Goal: Book appointment/travel/reservation

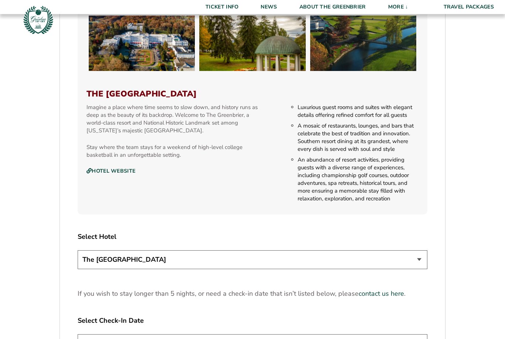
scroll to position [765, 0]
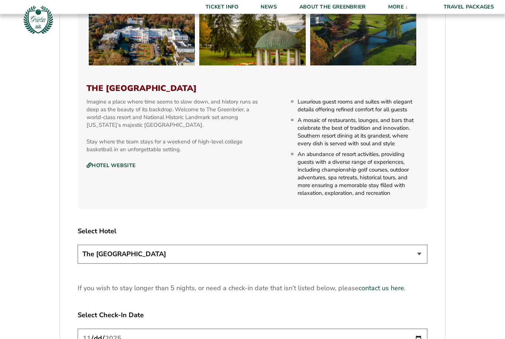
click at [422, 264] on select "The [GEOGRAPHIC_DATA]" at bounding box center [252, 254] width 349 height 19
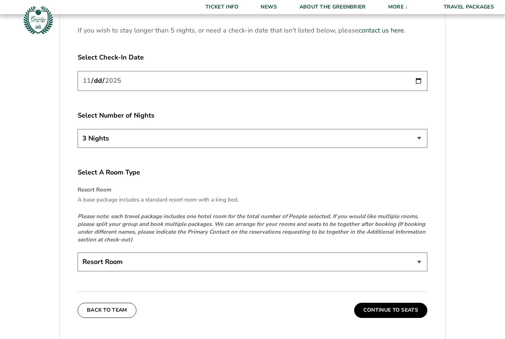
scroll to position [1032, 0]
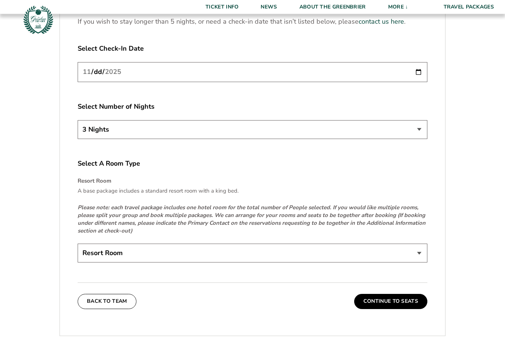
click at [424, 261] on select "Resort Room" at bounding box center [252, 253] width 349 height 19
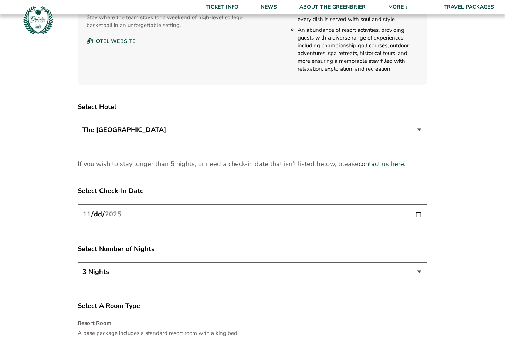
scroll to position [891, 0]
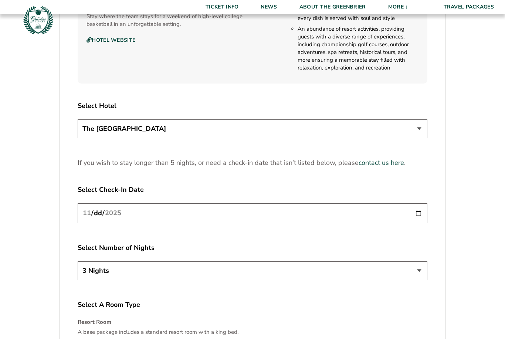
click at [420, 138] on select "The [GEOGRAPHIC_DATA]" at bounding box center [252, 128] width 349 height 19
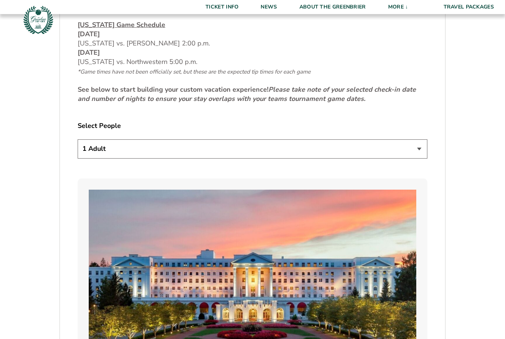
scroll to position [351, 0]
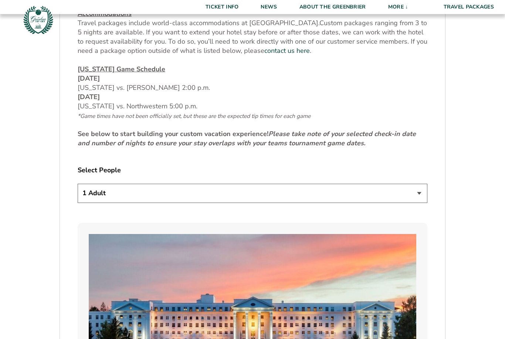
click at [421, 202] on select "1 Adult 2 Adults 3 Adults 4 Adults 2 Adults + 1 Child 2 Adults + 2 Children 2 A…" at bounding box center [252, 193] width 349 height 19
select select "2 Adults"
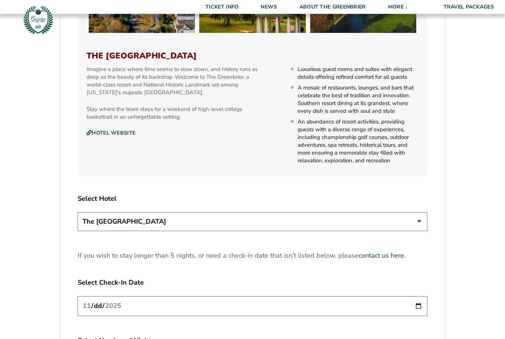
scroll to position [806, 0]
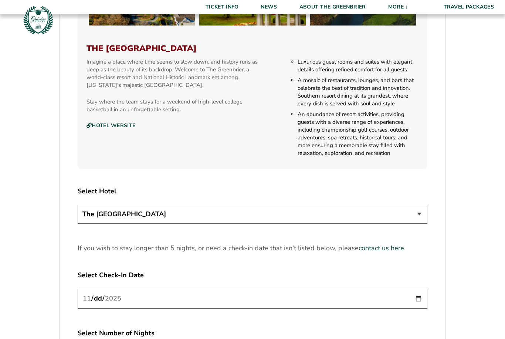
click at [302, 308] on input "[DATE]" at bounding box center [252, 298] width 349 height 20
type input "[DATE]"
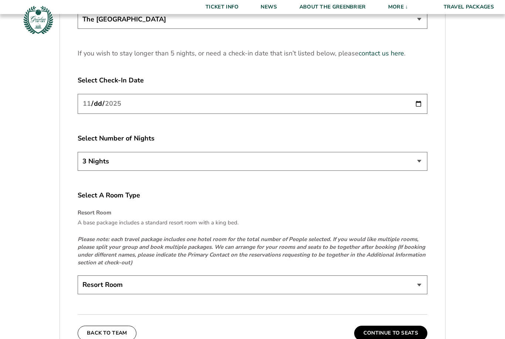
scroll to position [1032, 0]
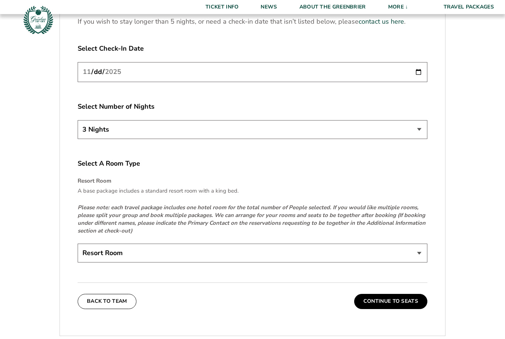
click at [416, 262] on select "Resort Room" at bounding box center [252, 252] width 349 height 19
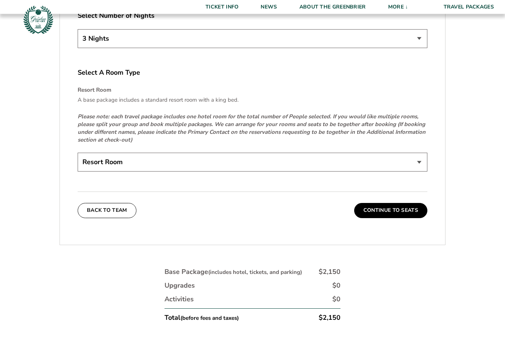
scroll to position [1124, 0]
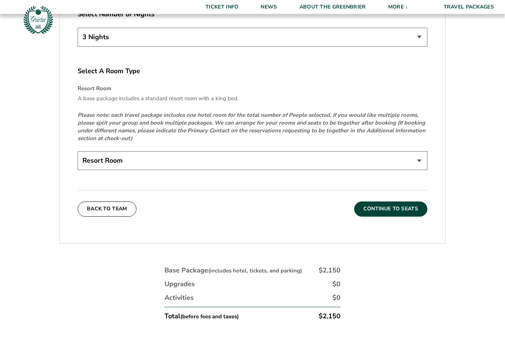
click at [398, 216] on button "Continue To Seats" at bounding box center [390, 209] width 73 height 15
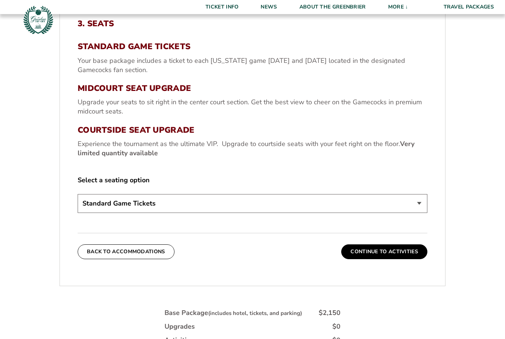
scroll to position [288, 0]
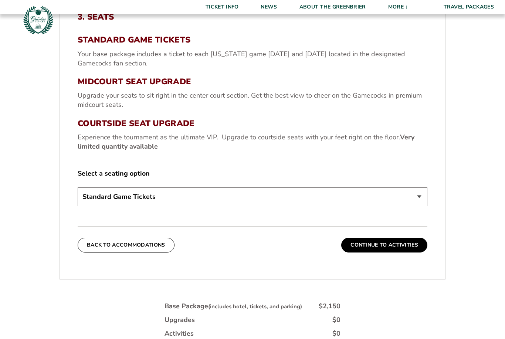
click at [417, 206] on select "Standard Game Tickets Midcourt Seat Upgrade (+$130 per person) Courtside Seat U…" at bounding box center [252, 196] width 349 height 19
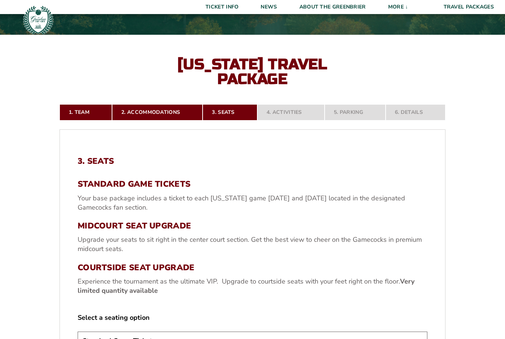
scroll to position [143, 0]
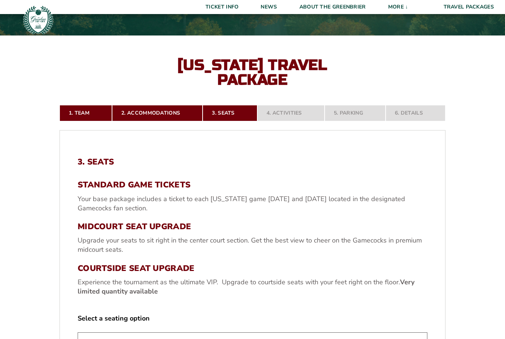
click at [298, 121] on nav "1. Team 2. Accommodations 3. Seats 4. Activities 5. Parking 6. Details" at bounding box center [252, 113] width 386 height 16
click at [297, 121] on nav "1. Team 2. Accommodations 3. Seats 4. Activities 5. Parking 6. Details" at bounding box center [252, 113] width 386 height 16
click at [350, 121] on nav "1. Team 2. Accommodations 3. Seats 4. Activities 5. Parking 6. Details" at bounding box center [252, 113] width 386 height 16
click at [352, 121] on nav "1. Team 2. Accommodations 3. Seats 4. Activities 5. Parking 6. Details" at bounding box center [252, 113] width 386 height 16
click at [353, 121] on nav "1. Team 2. Accommodations 3. Seats 4. Activities 5. Parking 6. Details" at bounding box center [252, 113] width 386 height 16
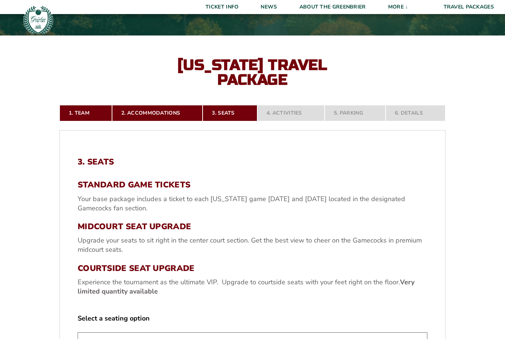
click at [358, 121] on nav "1. Team 2. Accommodations 3. Seats 4. Activities 5. Parking 6. Details" at bounding box center [252, 113] width 386 height 16
click at [297, 121] on nav "1. Team 2. Accommodations 3. Seats 4. Activities 5. Parking 6. Details" at bounding box center [252, 113] width 386 height 16
click at [293, 121] on nav "1. Team 2. Accommodations 3. Seats 4. Activities 5. Parking 6. Details" at bounding box center [252, 113] width 386 height 16
click at [296, 121] on nav "1. Team 2. Accommodations 3. Seats 4. Activities 5. Parking 6. Details" at bounding box center [252, 113] width 386 height 16
click at [237, 121] on nav "1. Team 2. Accommodations 3. Seats 4. Activities 5. Parking 6. Details" at bounding box center [252, 113] width 386 height 16
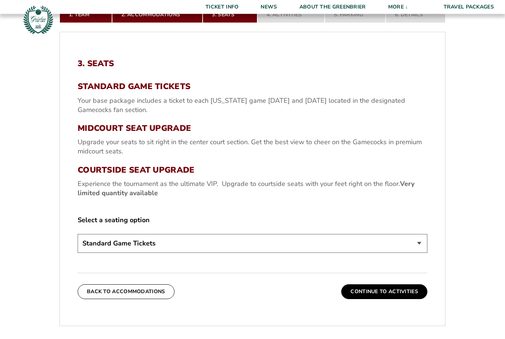
scroll to position [241, 0]
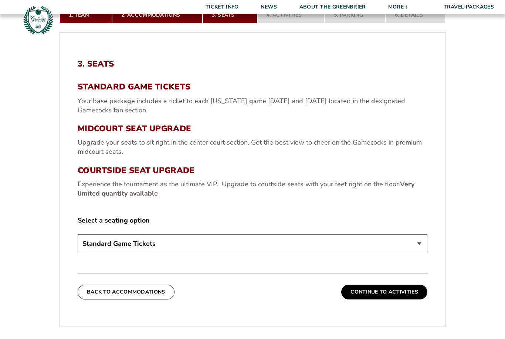
click at [174, 134] on h3 "Midcourt Seat Upgrade" at bounding box center [252, 129] width 349 height 10
click at [197, 153] on p "Upgrade your seats to sit right in the center court section. Get the best view …" at bounding box center [252, 147] width 349 height 18
click at [181, 134] on h3 "Midcourt Seat Upgrade" at bounding box center [252, 129] width 349 height 10
click at [173, 149] on p "Upgrade your seats to sit right in the center court section. Get the best view …" at bounding box center [252, 147] width 349 height 18
click at [418, 253] on select "Standard Game Tickets Midcourt Seat Upgrade (+$130 per person) Courtside Seat U…" at bounding box center [252, 244] width 349 height 19
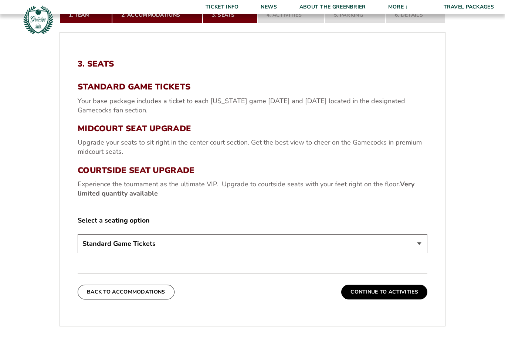
scroll to position [241, 0]
select select "Midcourt Seat Upgrade"
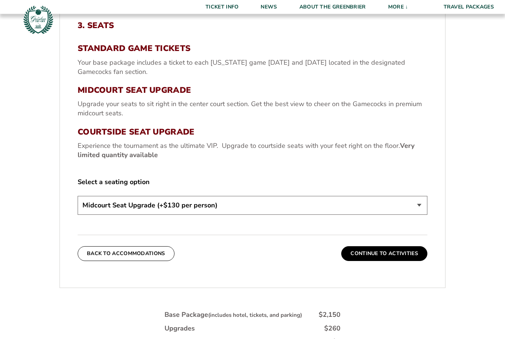
scroll to position [292, 0]
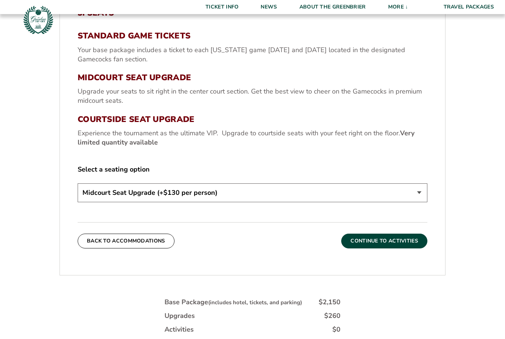
click at [390, 248] on button "Continue To Activities" at bounding box center [384, 240] width 86 height 15
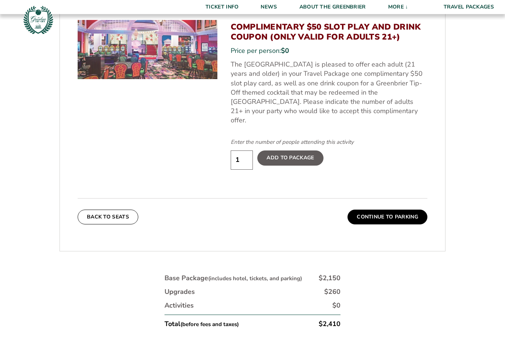
scroll to position [446, 0]
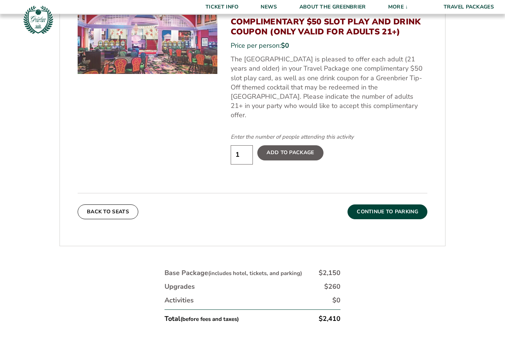
click at [390, 213] on button "Continue To Parking" at bounding box center [387, 212] width 80 height 15
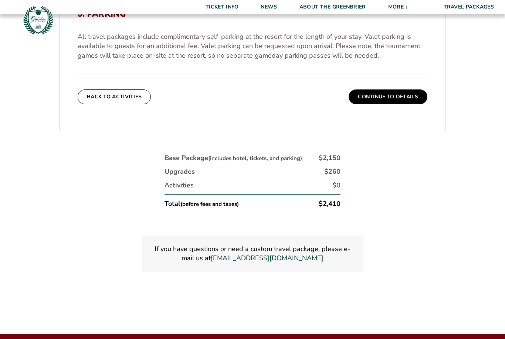
scroll to position [283, 0]
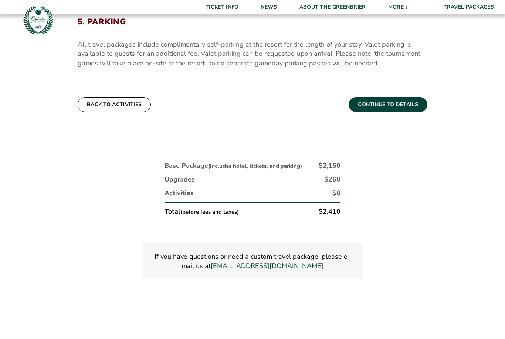
click at [401, 112] on button "Continue To Details" at bounding box center [387, 104] width 79 height 15
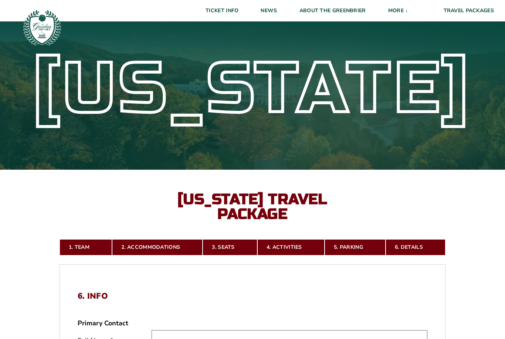
scroll to position [0, 0]
